Goal: Transaction & Acquisition: Subscribe to service/newsletter

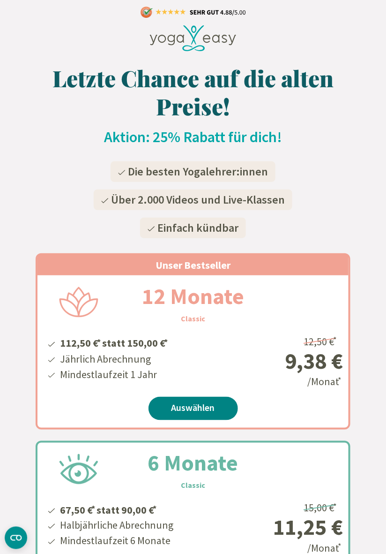
click at [213, 414] on link "Auswählen" at bounding box center [194, 408] width 90 height 23
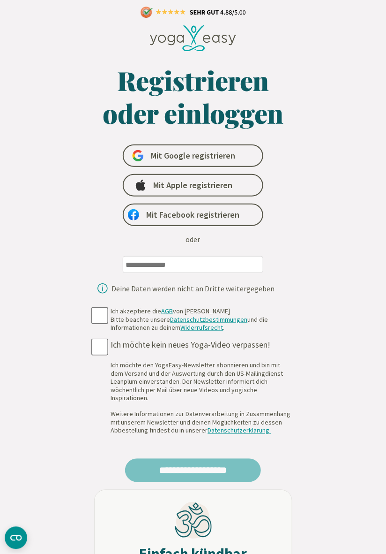
click at [239, 265] on input "email" at bounding box center [193, 264] width 141 height 17
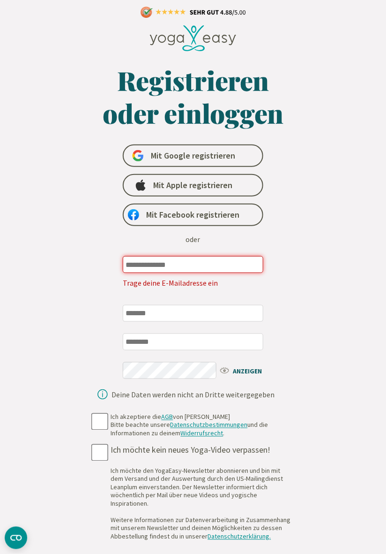
type input "**********"
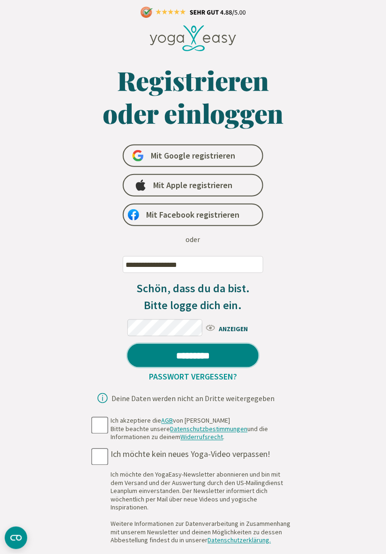
click at [236, 356] on input "*********" at bounding box center [193, 355] width 131 height 23
